Goal: Information Seeking & Learning: Learn about a topic

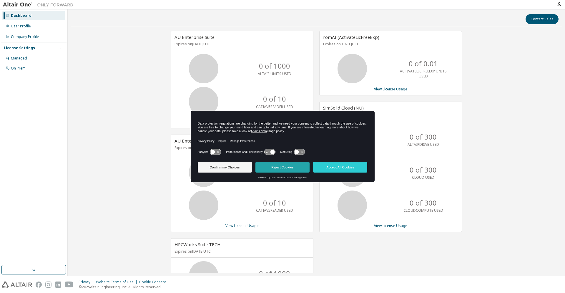
click at [292, 168] on button "Reject Cookies" at bounding box center [282, 167] width 54 height 11
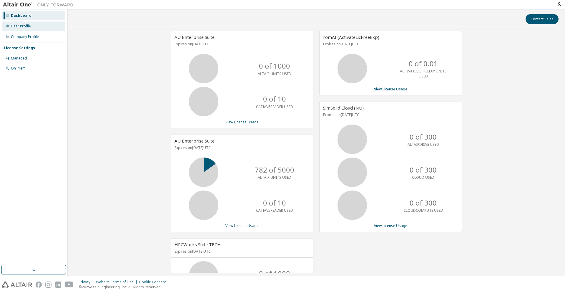
click at [23, 28] on div "User Profile" at bounding box center [21, 26] width 20 height 5
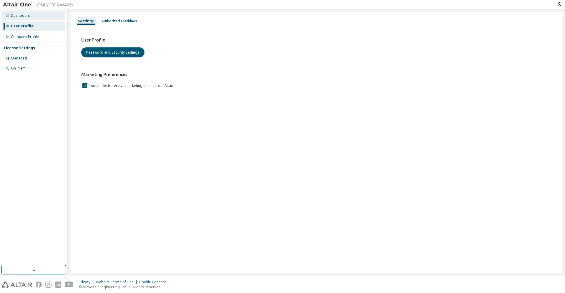
click at [23, 17] on div "Dashboard" at bounding box center [20, 15] width 19 height 5
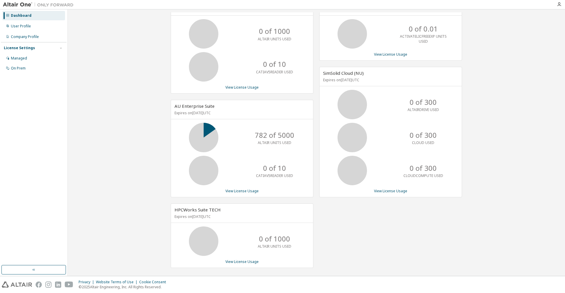
scroll to position [36, 0]
click at [21, 59] on div "Managed" at bounding box center [19, 58] width 16 height 5
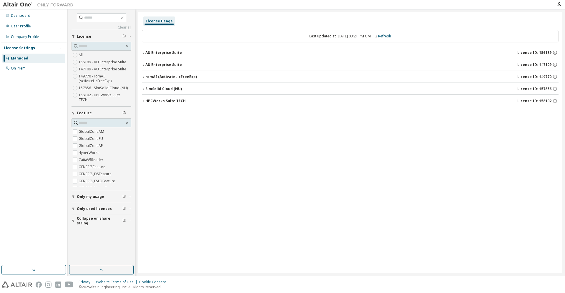
click at [144, 53] on icon "button" at bounding box center [144, 53] width 4 height 4
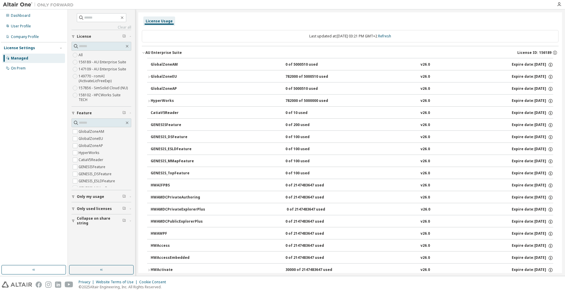
click at [144, 53] on icon "button" at bounding box center [144, 53] width 4 height 4
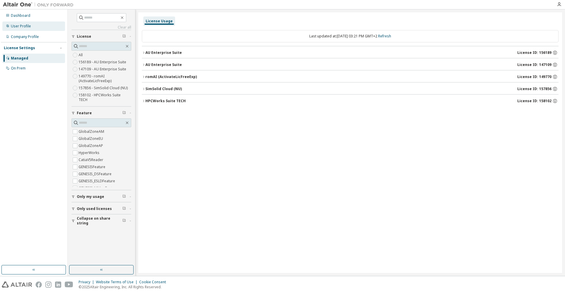
click at [28, 26] on div "User Profile" at bounding box center [21, 26] width 20 height 5
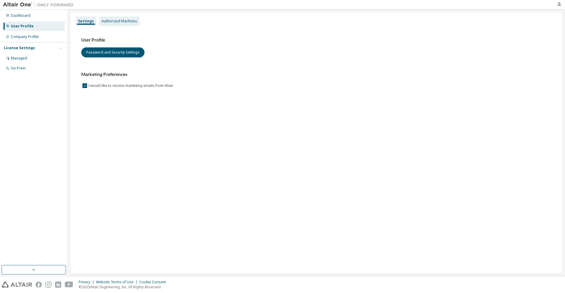
click at [112, 23] on div "Authorized Machines" at bounding box center [119, 21] width 36 height 5
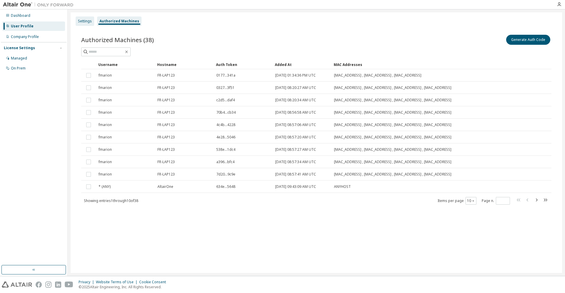
click at [88, 24] on div "Settings" at bounding box center [85, 21] width 14 height 5
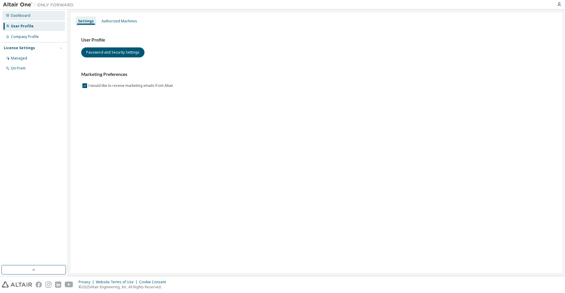
click at [26, 14] on div "Dashboard" at bounding box center [20, 15] width 19 height 5
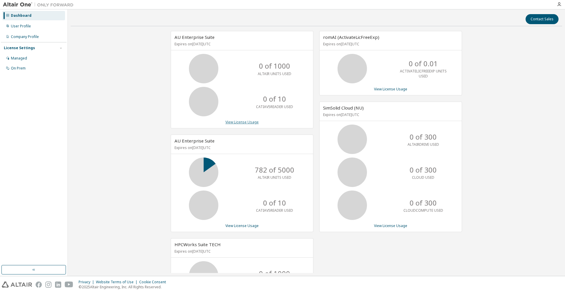
click at [241, 122] on link "View License Usage" at bounding box center [241, 121] width 33 height 5
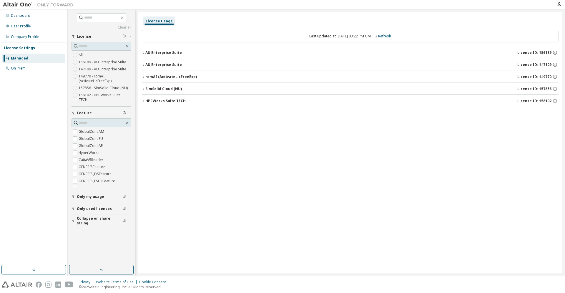
click at [143, 53] on icon "button" at bounding box center [144, 53] width 4 height 4
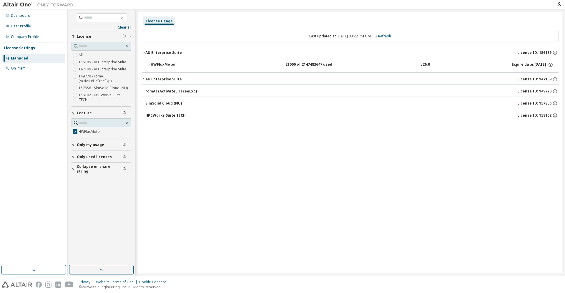
click at [143, 78] on icon "button" at bounding box center [144, 79] width 4 height 4
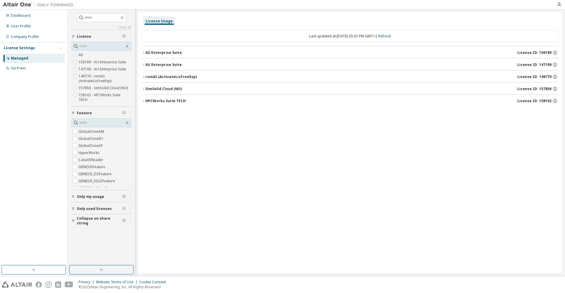
click at [143, 52] on icon "button" at bounding box center [144, 53] width 4 height 4
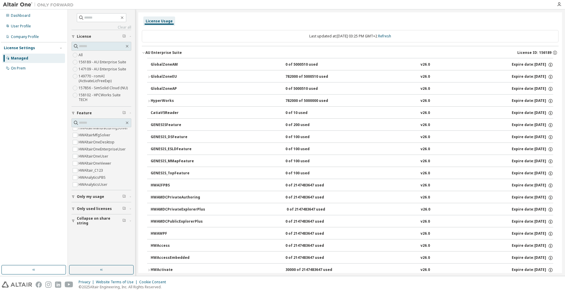
scroll to position [180, 0]
click at [389, 37] on link "Refresh" at bounding box center [384, 36] width 13 height 5
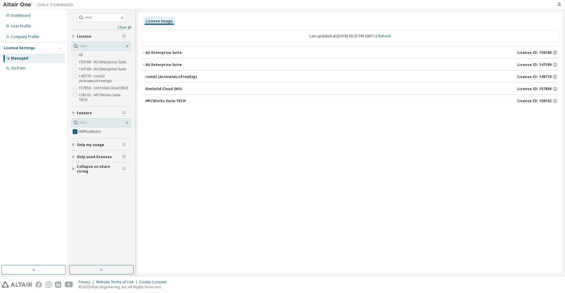
scroll to position [0, 0]
click at [144, 53] on icon "button" at bounding box center [144, 53] width 4 height 4
click at [149, 65] on icon "button" at bounding box center [149, 65] width 4 height 4
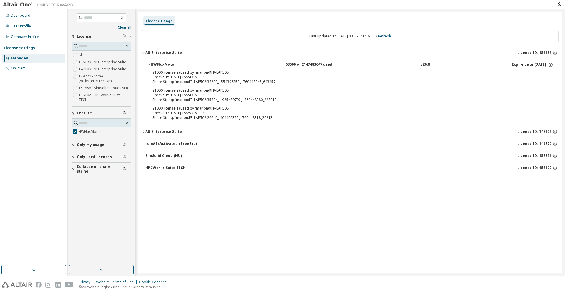
click at [158, 167] on div "HPCWorks Suite TECH" at bounding box center [165, 167] width 40 height 5
click at [73, 143] on icon "button" at bounding box center [73, 144] width 2 height 3
click at [74, 172] on icon "button" at bounding box center [73, 174] width 4 height 4
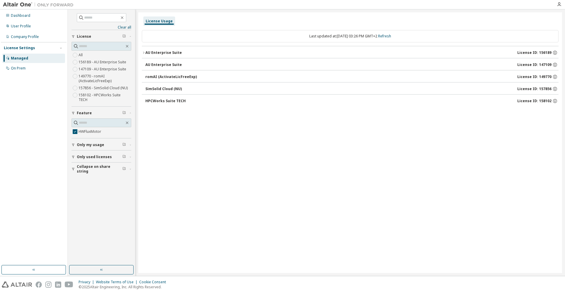
click at [144, 54] on icon "button" at bounding box center [144, 53] width 4 height 4
click at [149, 64] on icon "button" at bounding box center [149, 65] width 4 height 4
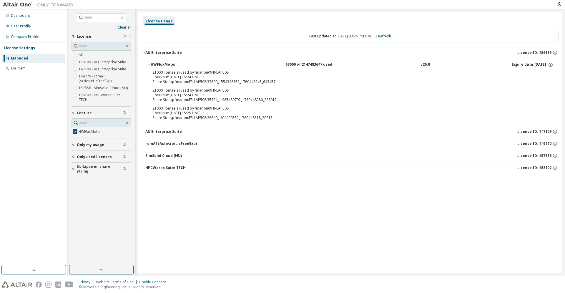
click at [74, 167] on icon "button" at bounding box center [73, 169] width 4 height 4
click at [389, 37] on link "Refresh" at bounding box center [384, 36] width 13 height 5
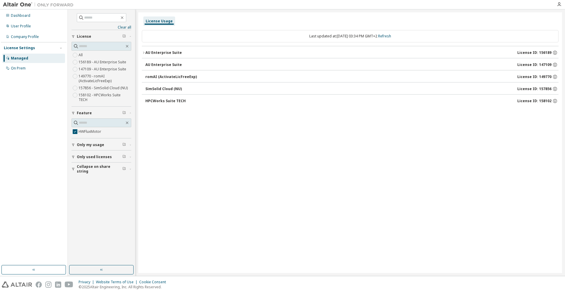
click at [144, 53] on icon "button" at bounding box center [144, 53] width 4 height 4
click at [148, 64] on icon "button" at bounding box center [149, 65] width 4 height 4
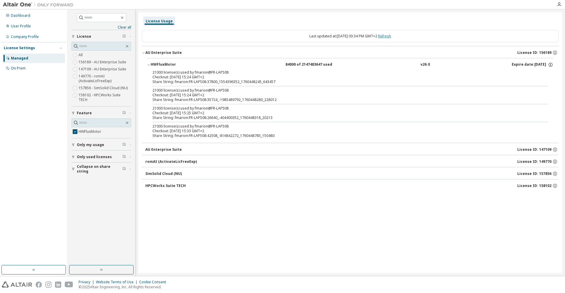
click at [391, 36] on link "Refresh" at bounding box center [384, 36] width 13 height 5
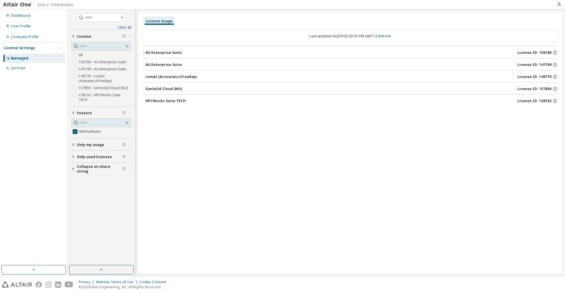
click at [143, 53] on icon "button" at bounding box center [144, 53] width 4 height 4
click at [149, 65] on icon "button" at bounding box center [148, 65] width 1 height 2
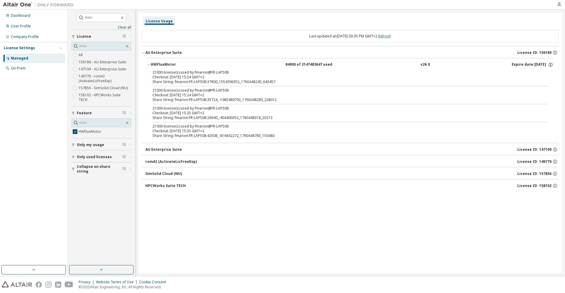
click at [388, 37] on link "Refresh" at bounding box center [384, 36] width 13 height 5
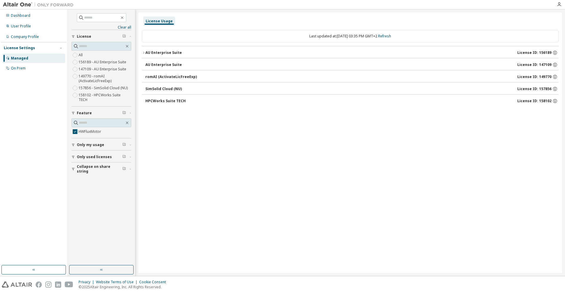
click at [144, 52] on icon "button" at bounding box center [144, 53] width 4 height 4
click at [149, 65] on icon "button" at bounding box center [149, 65] width 4 height 4
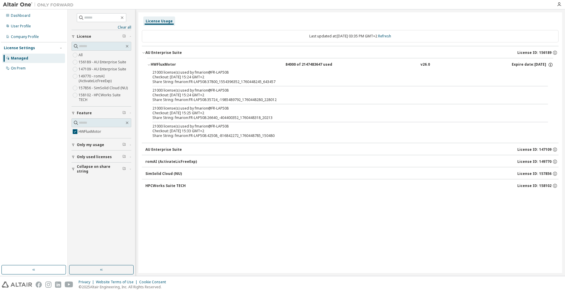
click at [73, 143] on icon "button" at bounding box center [73, 145] width 4 height 4
click at [73, 172] on icon "button" at bounding box center [73, 174] width 4 height 4
click at [73, 201] on icon "button" at bounding box center [73, 203] width 4 height 4
click at [391, 35] on link "Refresh" at bounding box center [384, 36] width 13 height 5
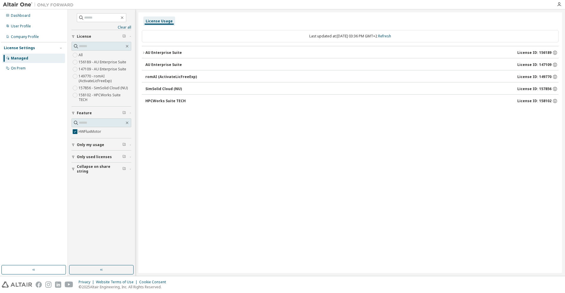
click at [143, 52] on icon "button" at bounding box center [144, 53] width 4 height 4
click at [147, 68] on button "HWFluxMotor 84000 of 2147483647 used v26.0 Expire date: [DATE]" at bounding box center [350, 64] width 406 height 13
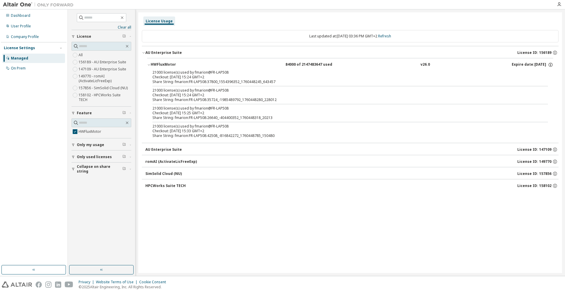
click at [157, 187] on div "HPCWorks Suite TECH" at bounding box center [165, 185] width 40 height 5
click at [159, 171] on div "SimSolid Cloud (NU)" at bounding box center [163, 173] width 36 height 5
click at [151, 148] on div "AU Enterprise Suite" at bounding box center [163, 149] width 36 height 5
click at [19, 27] on div "User Profile" at bounding box center [21, 26] width 20 height 5
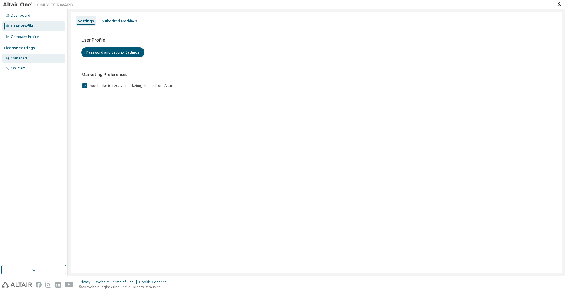
click at [16, 57] on div "Managed" at bounding box center [19, 58] width 16 height 5
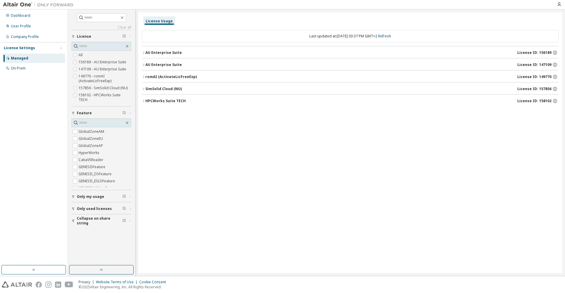
click at [143, 64] on icon "button" at bounding box center [144, 65] width 4 height 4
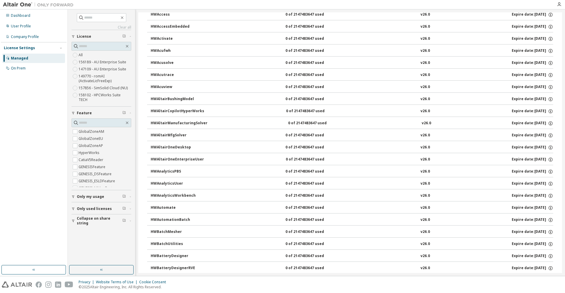
scroll to position [180, 0]
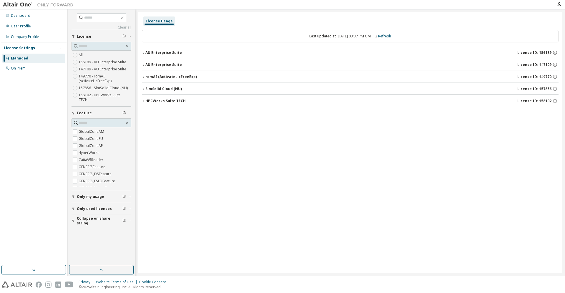
click at [143, 101] on icon "button" at bounding box center [144, 101] width 4 height 4
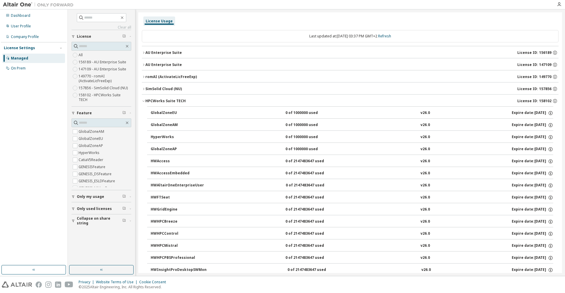
click at [143, 52] on icon "button" at bounding box center [144, 53] width 4 height 4
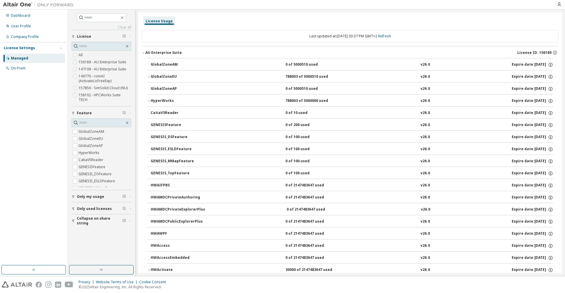
drag, startPoint x: 129, startPoint y: 126, endPoint x: 129, endPoint y: 131, distance: 4.7
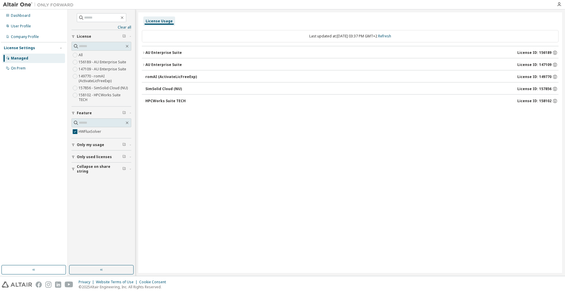
click at [144, 53] on icon "button" at bounding box center [144, 53] width 4 height 4
click at [143, 79] on icon "button" at bounding box center [144, 79] width 4 height 4
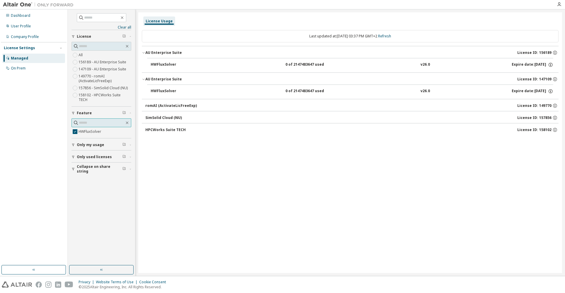
click at [118, 120] on input "text" at bounding box center [102, 123] width 46 height 6
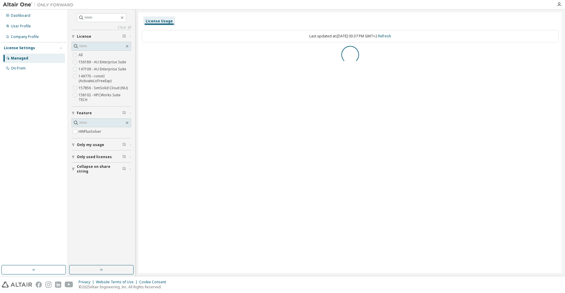
click at [73, 111] on icon "button" at bounding box center [73, 113] width 4 height 4
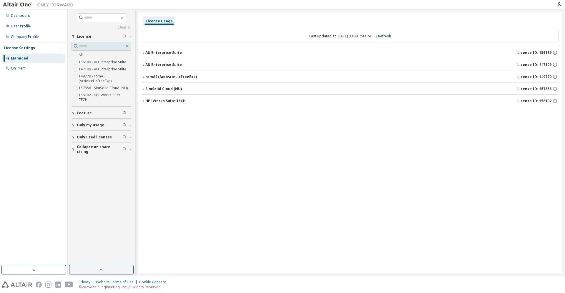
click at [73, 111] on icon "button" at bounding box center [73, 113] width 4 height 4
click at [111, 128] on span "HWFlux2DSolver" at bounding box center [101, 131] width 60 height 7
click at [114, 128] on span "HWFlux2DSolver" at bounding box center [101, 131] width 60 height 7
click at [118, 120] on input "text" at bounding box center [102, 123] width 46 height 6
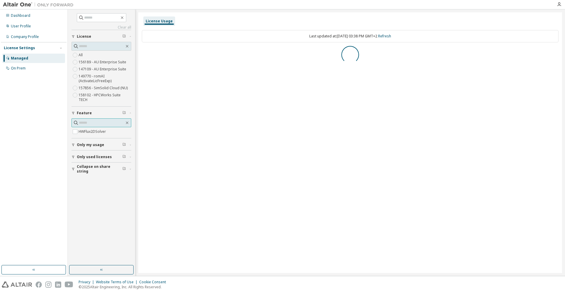
click at [109, 120] on input "text" at bounding box center [102, 123] width 46 height 6
click at [112, 128] on span "HWFlux2DSolver" at bounding box center [101, 131] width 60 height 7
click at [113, 121] on span at bounding box center [101, 122] width 60 height 9
click at [113, 128] on span "HWFlux2DSolver" at bounding box center [101, 131] width 60 height 7
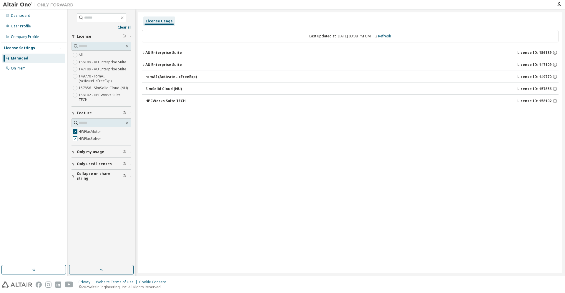
click at [121, 135] on span "HWFluxSolver" at bounding box center [101, 138] width 60 height 7
click at [116, 120] on input "text" at bounding box center [102, 123] width 46 height 6
type input "***"
click at [124, 111] on icon "button" at bounding box center [124, 113] width 4 height 4
click at [143, 53] on icon "button" at bounding box center [144, 53] width 4 height 4
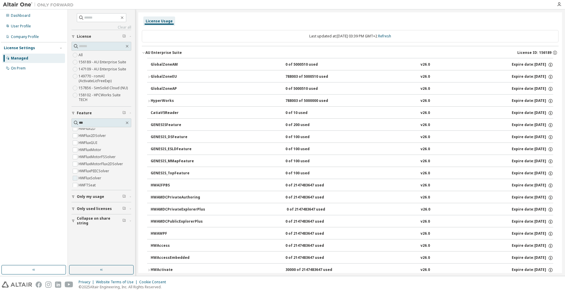
scroll to position [60, 0]
click at [73, 195] on icon "button" at bounding box center [73, 196] width 2 height 3
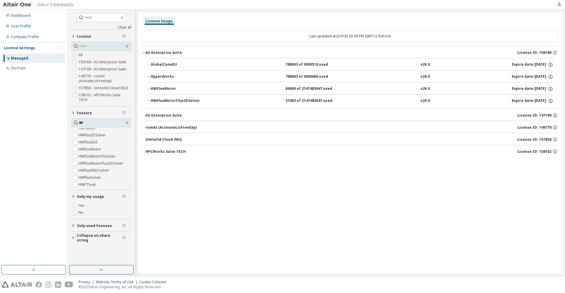
click at [148, 76] on icon "button" at bounding box center [149, 77] width 4 height 4
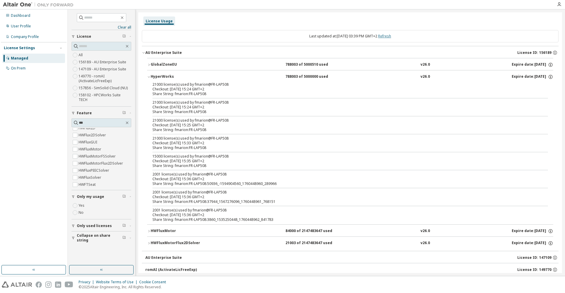
click at [388, 38] on link "Refresh" at bounding box center [384, 36] width 13 height 5
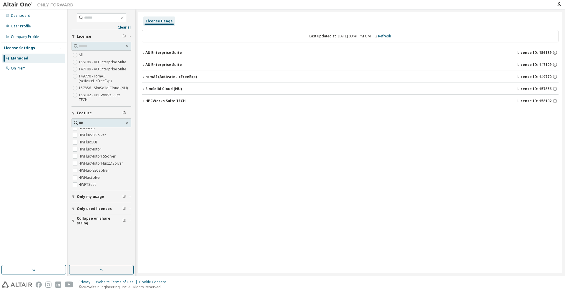
click at [143, 101] on icon "button" at bounding box center [144, 101] width 4 height 4
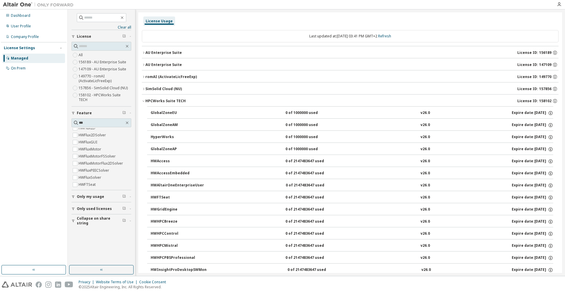
click at [143, 101] on icon "button" at bounding box center [143, 101] width 2 height 1
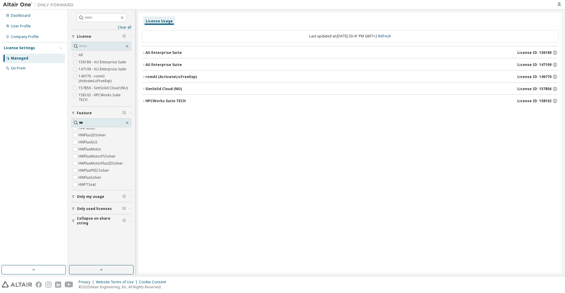
click at [143, 53] on icon "button" at bounding box center [144, 53] width 4 height 4
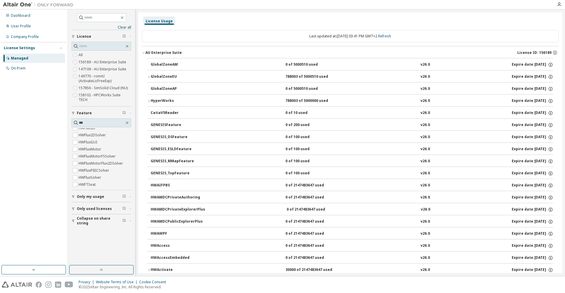
click at [143, 53] on icon "button" at bounding box center [144, 53] width 4 height 4
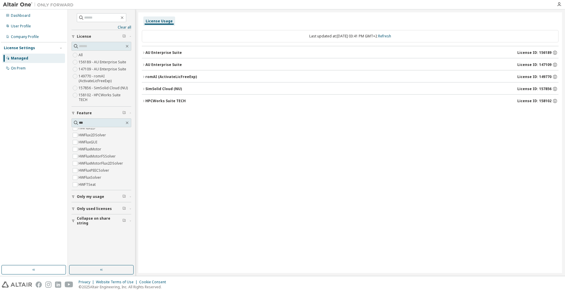
click at [144, 54] on icon "button" at bounding box center [144, 53] width 4 height 4
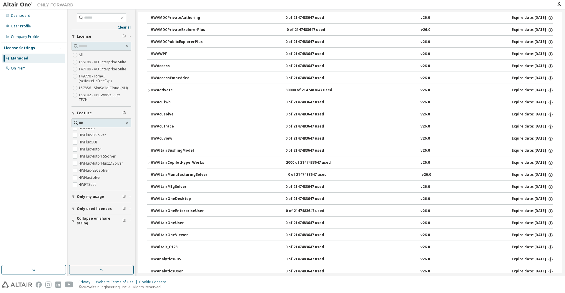
scroll to position [180, 0]
click at [74, 195] on icon "button" at bounding box center [73, 197] width 4 height 4
click at [74, 224] on icon "button" at bounding box center [73, 226] width 4 height 4
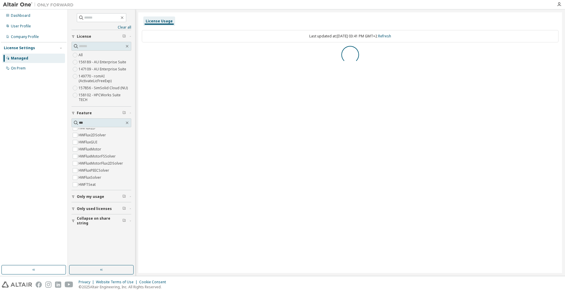
scroll to position [0, 0]
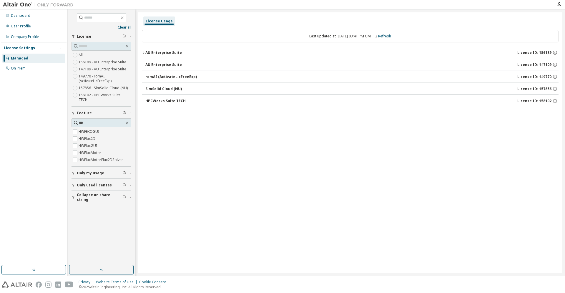
click at [143, 52] on icon "button" at bounding box center [144, 53] width 4 height 4
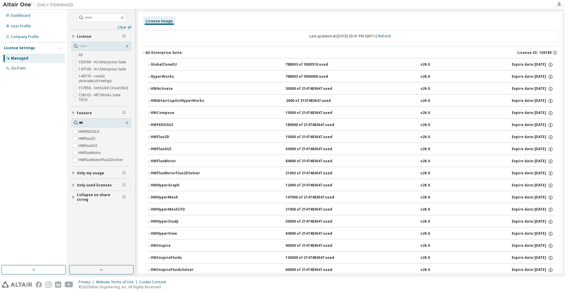
click at [149, 77] on icon "button" at bounding box center [149, 77] width 4 height 4
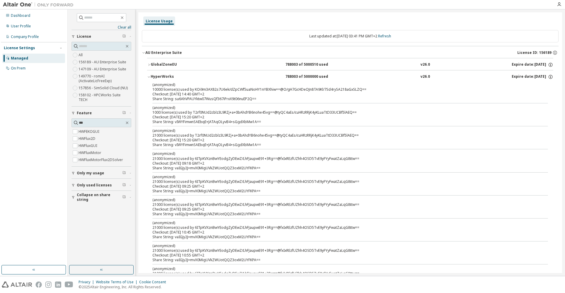
click at [74, 171] on icon "button" at bounding box center [73, 173] width 4 height 4
click at [74, 200] on icon "button" at bounding box center [73, 202] width 4 height 4
click at [75, 229] on icon "button" at bounding box center [73, 231] width 4 height 4
click at [148, 65] on icon "button" at bounding box center [149, 65] width 4 height 4
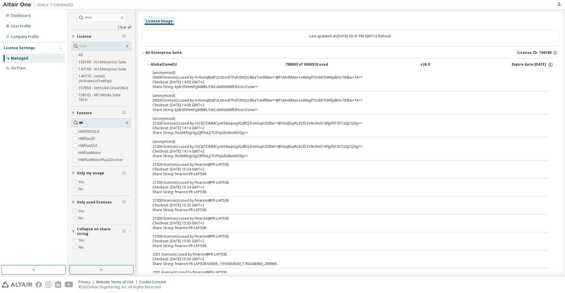
click at [148, 65] on icon "button" at bounding box center [149, 64] width 2 height 1
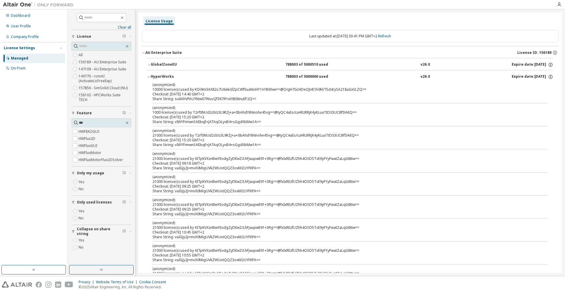
click at [148, 65] on icon "button" at bounding box center [149, 65] width 4 height 4
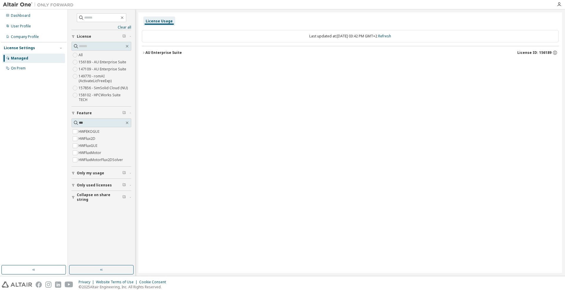
click at [143, 53] on icon "button" at bounding box center [144, 53] width 4 height 4
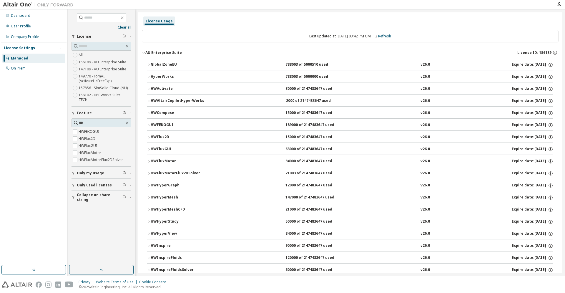
click at [148, 76] on icon "button" at bounding box center [149, 77] width 4 height 4
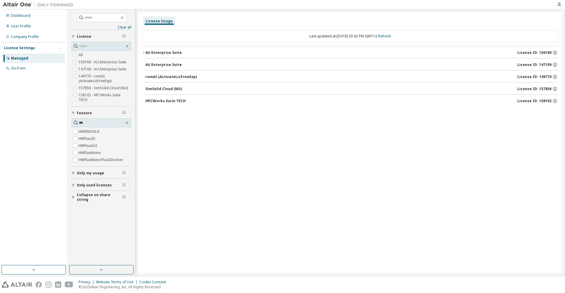
click at [144, 53] on icon "button" at bounding box center [144, 53] width 4 height 4
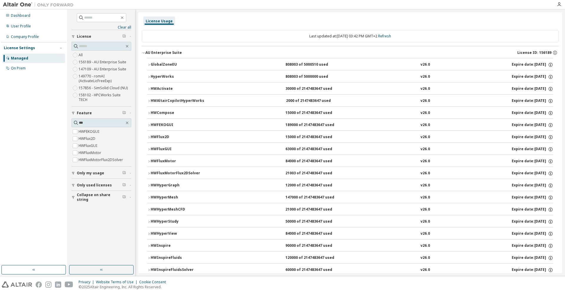
click at [149, 76] on icon "button" at bounding box center [148, 77] width 1 height 2
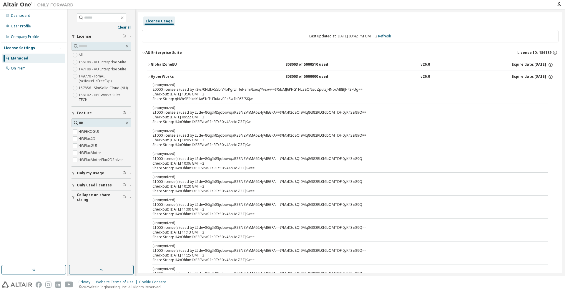
click at [73, 171] on icon "button" at bounding box center [73, 173] width 4 height 4
click at [73, 200] on icon "button" at bounding box center [73, 202] width 4 height 4
click at [89, 171] on span "Only my usage" at bounding box center [90, 173] width 27 height 5
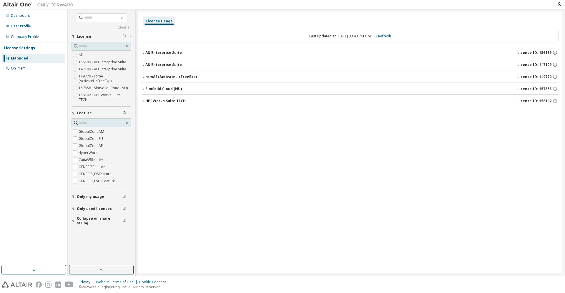
click at [143, 53] on icon "button" at bounding box center [144, 53] width 4 height 4
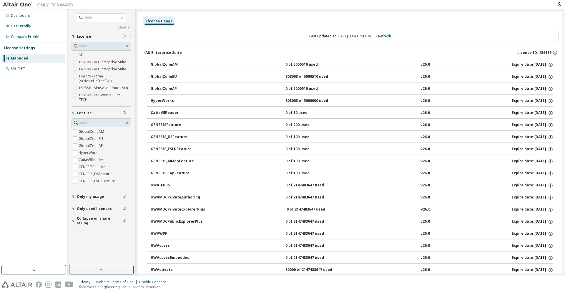
click at [148, 77] on icon "button" at bounding box center [149, 77] width 4 height 4
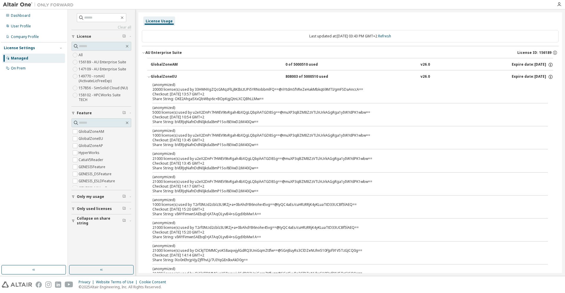
click at [148, 77] on icon "button" at bounding box center [149, 77] width 4 height 4
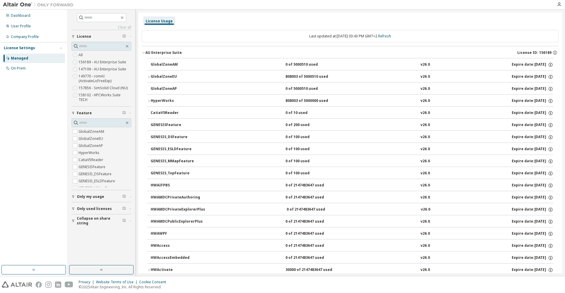
click at [147, 102] on icon "button" at bounding box center [149, 101] width 4 height 4
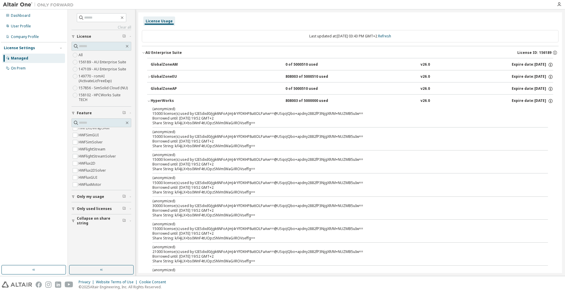
click at [148, 102] on icon "button" at bounding box center [149, 101] width 4 height 4
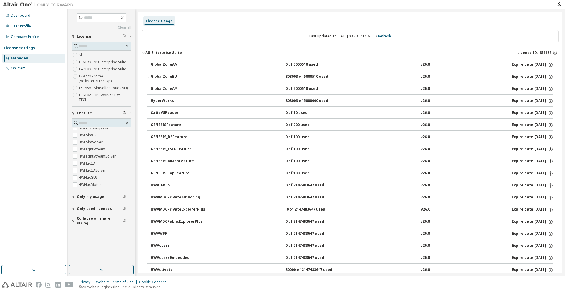
click at [148, 102] on icon "button" at bounding box center [149, 101] width 4 height 4
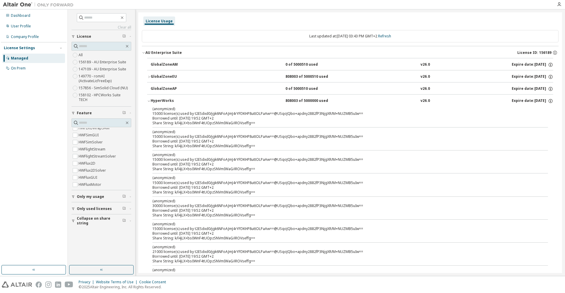
click at [148, 102] on icon "button" at bounding box center [149, 101] width 4 height 4
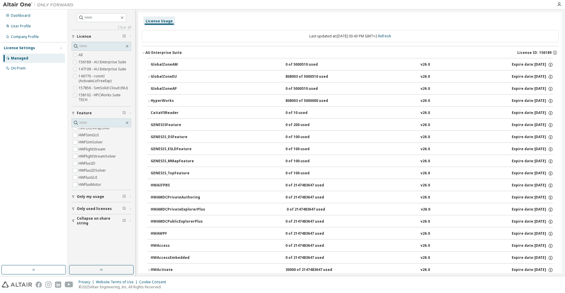
click at [122, 30] on div "Clear all Collapse on share string Only used licenses Only my usage Feature Glo…" at bounding box center [101, 119] width 60 height 213
click at [120, 27] on link "Clear all" at bounding box center [101, 27] width 60 height 5
click at [124, 37] on icon "button" at bounding box center [124, 36] width 4 height 4
click at [127, 46] on icon "button" at bounding box center [127, 46] width 5 height 5
click at [126, 120] on icon "button" at bounding box center [127, 122] width 5 height 5
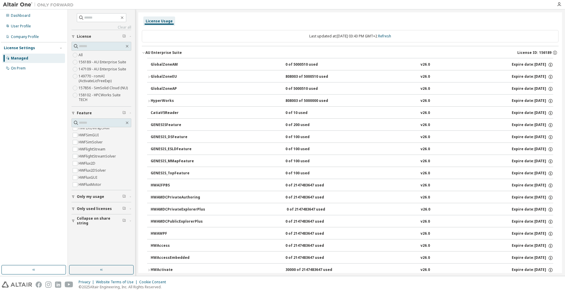
click at [73, 111] on icon "button" at bounding box center [73, 113] width 4 height 4
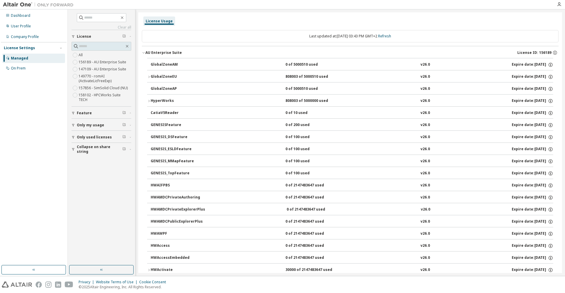
scroll to position [660, 0]
click at [74, 124] on icon "button" at bounding box center [73, 125] width 2 height 3
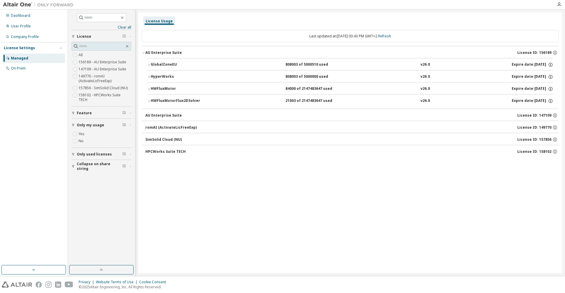
click at [149, 101] on icon "button" at bounding box center [148, 101] width 1 height 2
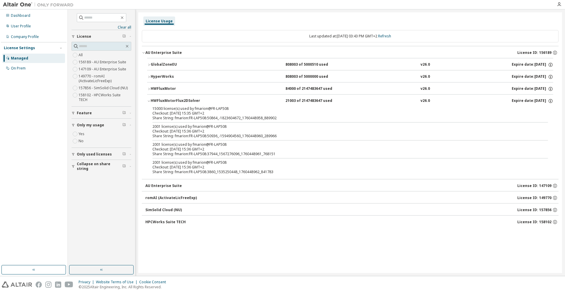
click at [148, 88] on icon "button" at bounding box center [149, 89] width 4 height 4
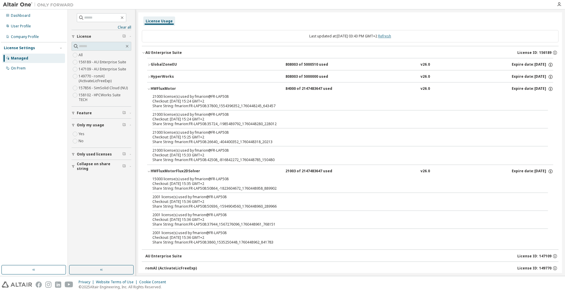
click at [389, 38] on link "Refresh" at bounding box center [384, 36] width 13 height 5
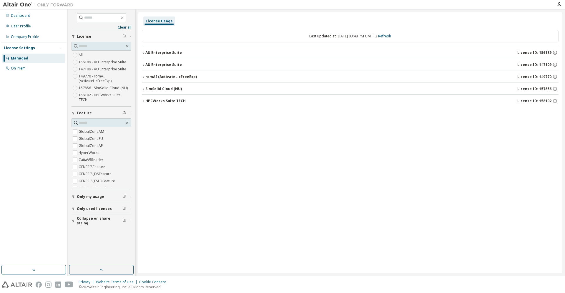
click at [143, 52] on icon "button" at bounding box center [144, 53] width 4 height 4
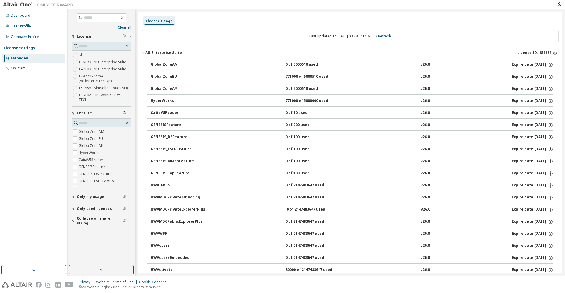
click at [143, 52] on icon "button" at bounding box center [144, 53] width 4 height 4
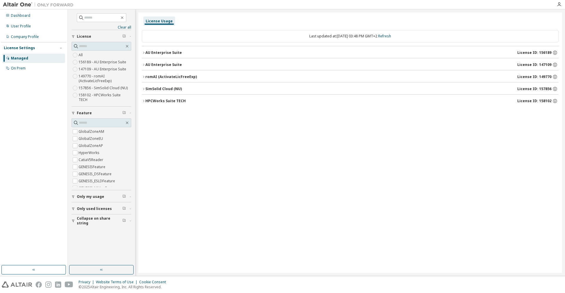
click at [143, 64] on icon "button" at bounding box center [144, 65] width 4 height 4
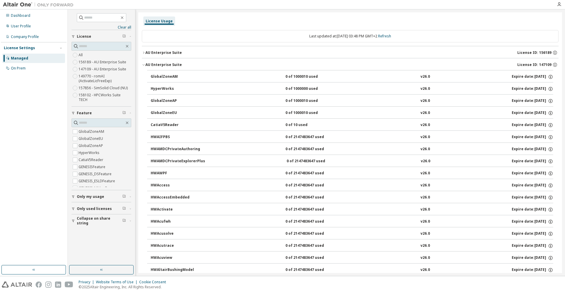
click at [144, 66] on icon "button" at bounding box center [144, 65] width 4 height 4
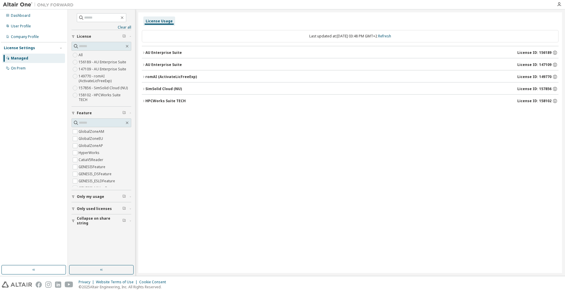
click at [144, 101] on icon "button" at bounding box center [144, 101] width 4 height 4
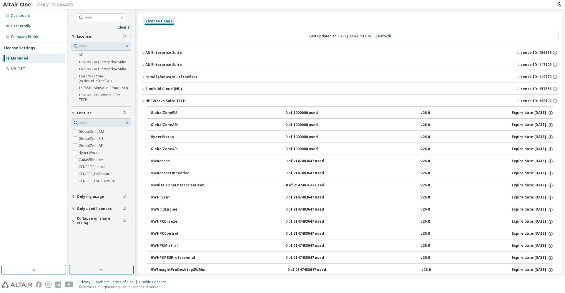
click at [144, 101] on icon "button" at bounding box center [144, 101] width 4 height 4
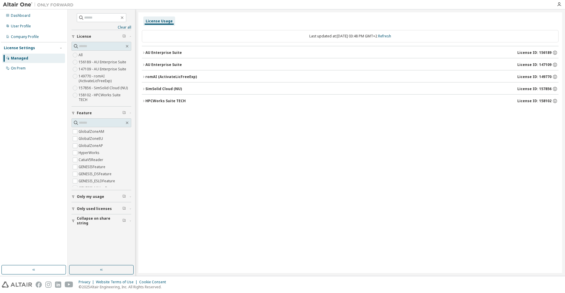
click at [144, 51] on icon "button" at bounding box center [144, 53] width 4 height 4
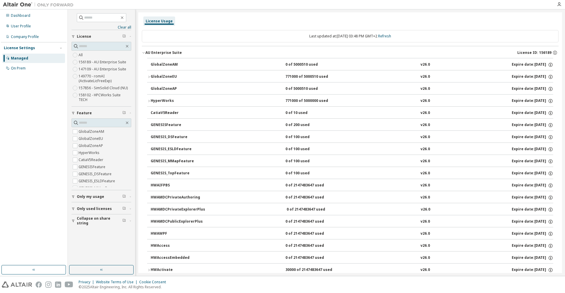
click at [148, 75] on button "GlobalZoneEU 771000 of 5000510 used v26.0 Expire date: [DATE]" at bounding box center [350, 76] width 406 height 13
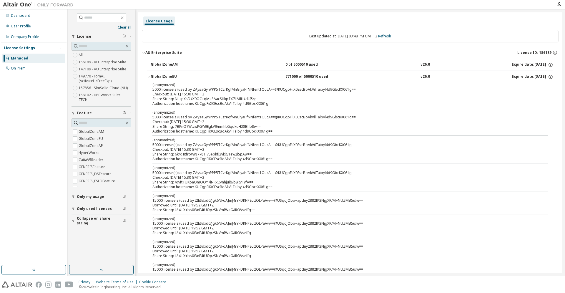
click at [148, 75] on button "GlobalZoneEU 771000 of 5000510 used v26.0 Expire date: [DATE]" at bounding box center [350, 76] width 406 height 13
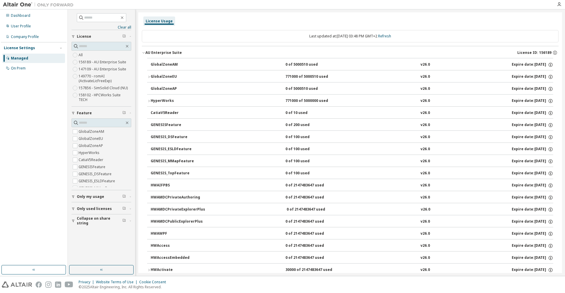
click at [149, 101] on icon "button" at bounding box center [149, 101] width 4 height 4
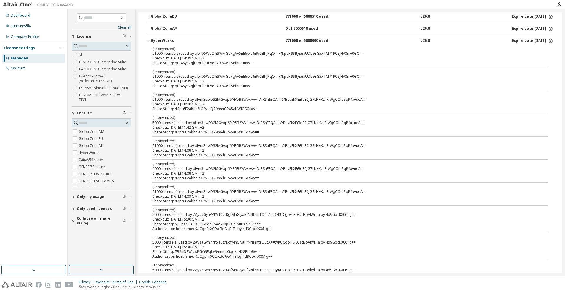
scroll to position [0, 0]
